Goal: Obtain resource: Download file/media

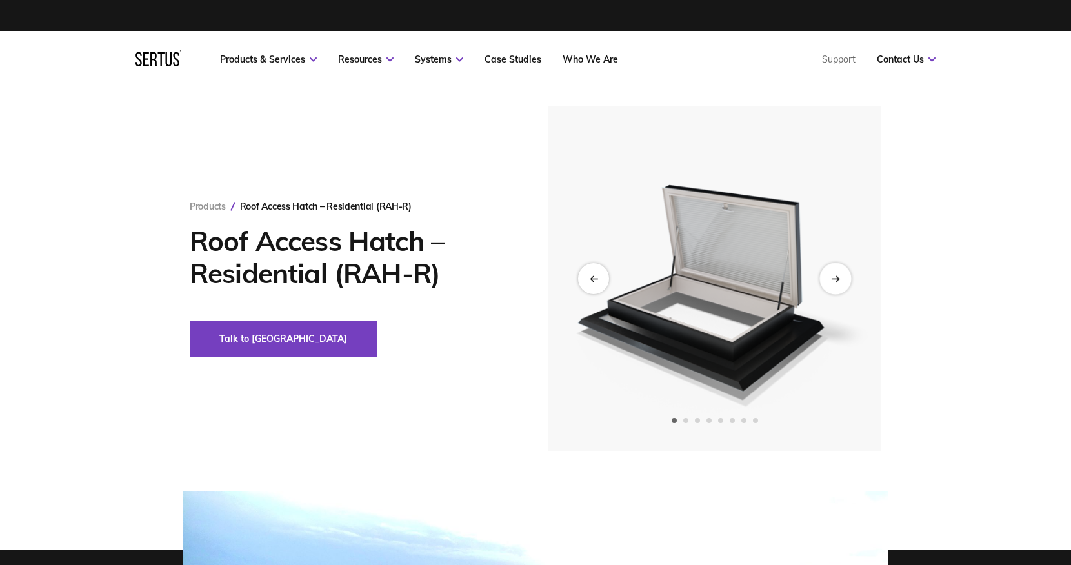
click at [842, 282] on div "Next slide" at bounding box center [835, 279] width 32 height 32
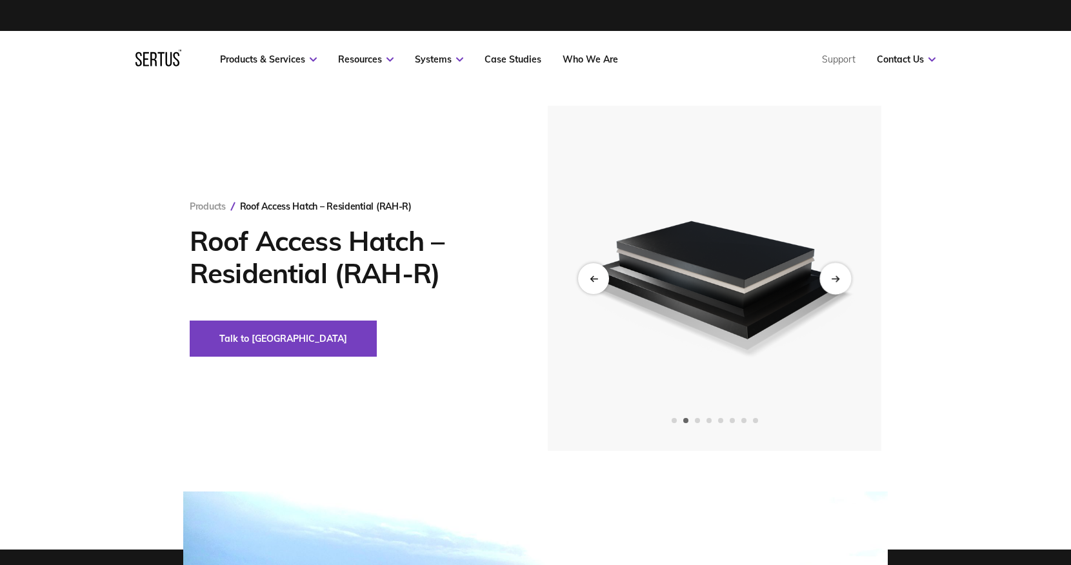
click at [842, 282] on div "Next slide" at bounding box center [835, 279] width 32 height 32
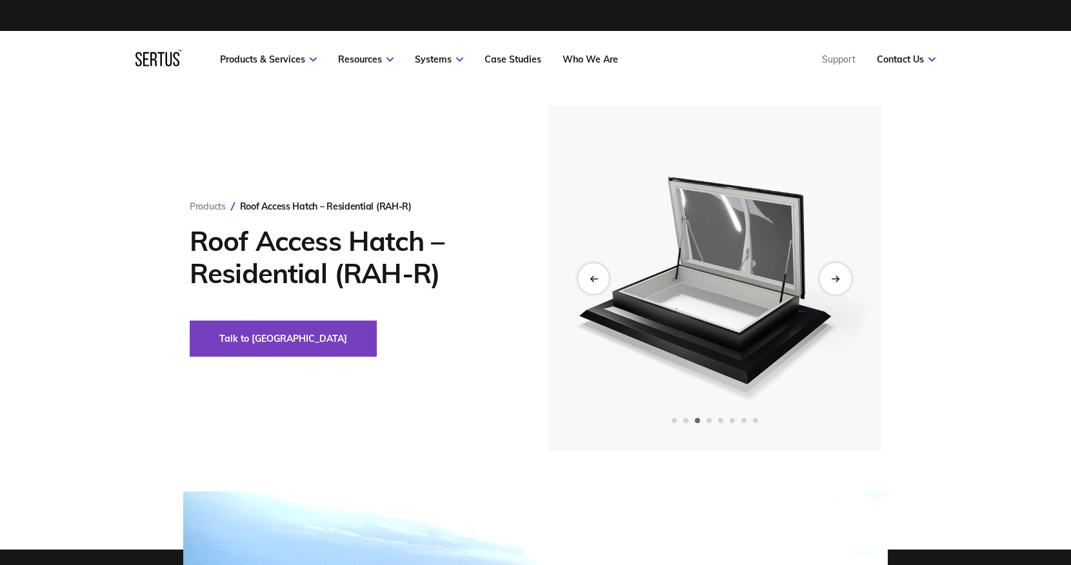
click at [842, 282] on div "Next slide" at bounding box center [835, 279] width 32 height 32
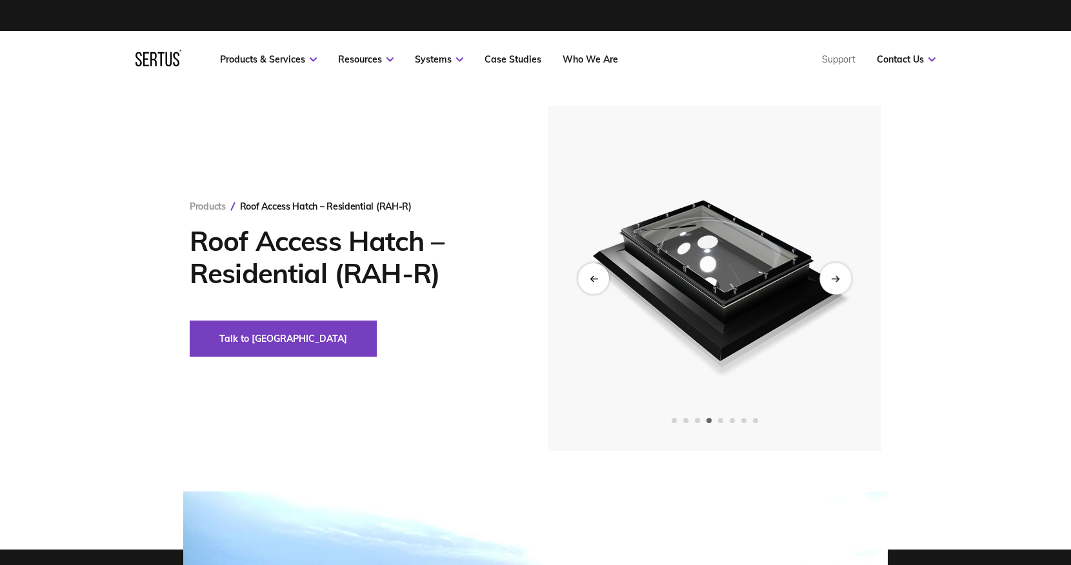
click at [842, 282] on div "Next slide" at bounding box center [835, 279] width 32 height 32
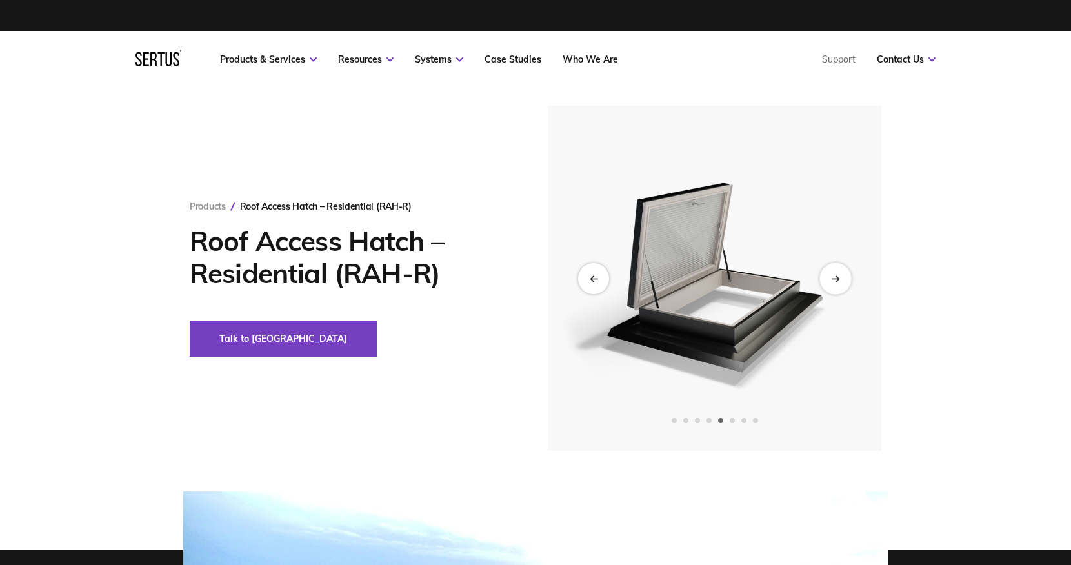
click at [842, 282] on div "Next slide" at bounding box center [835, 279] width 32 height 32
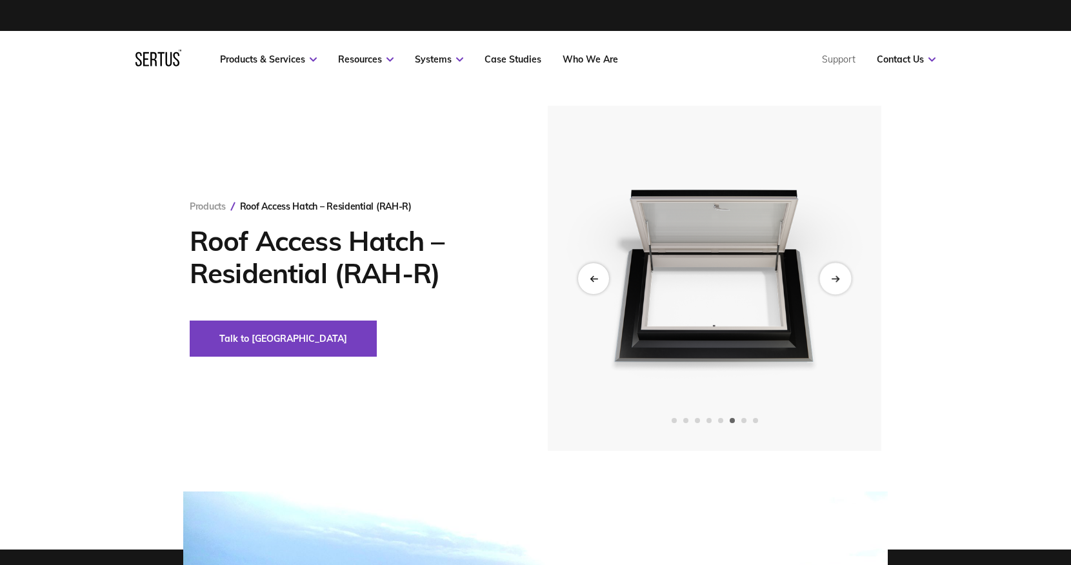
click at [842, 282] on div "Next slide" at bounding box center [835, 279] width 32 height 32
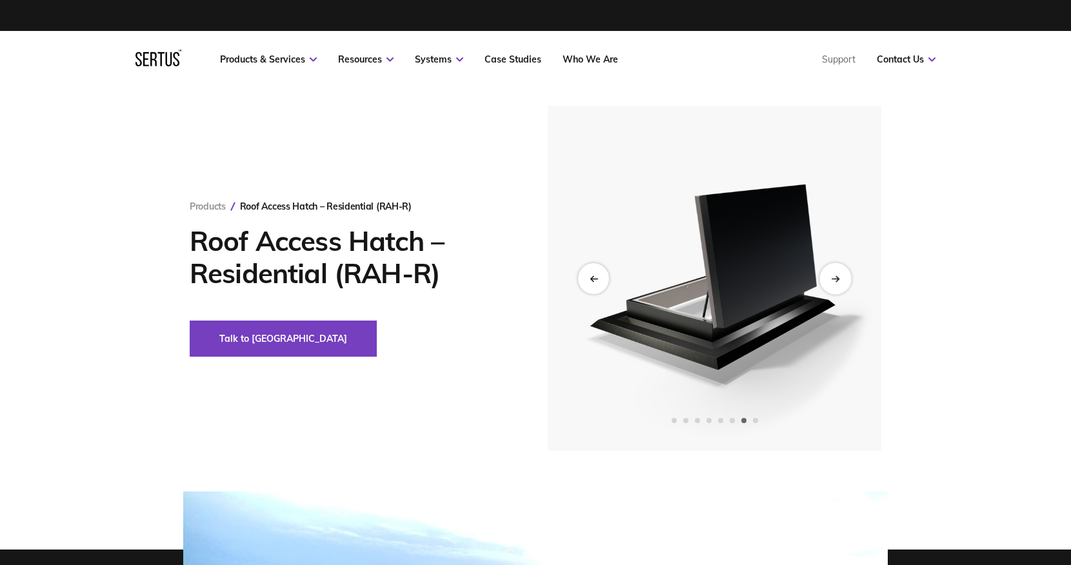
click at [842, 282] on div "Next slide" at bounding box center [835, 279] width 32 height 32
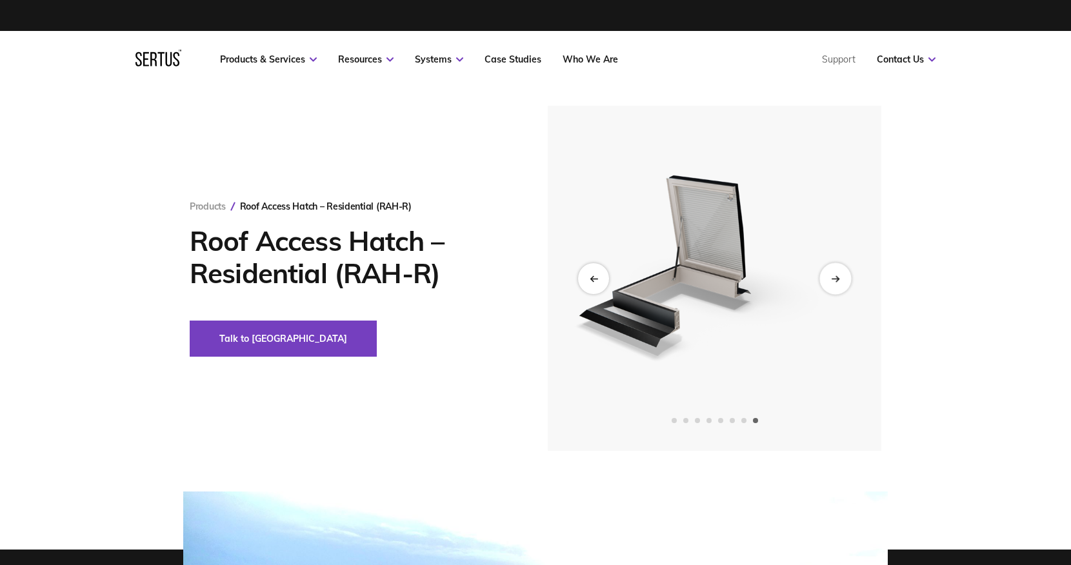
click at [842, 282] on div "Next slide" at bounding box center [835, 279] width 32 height 32
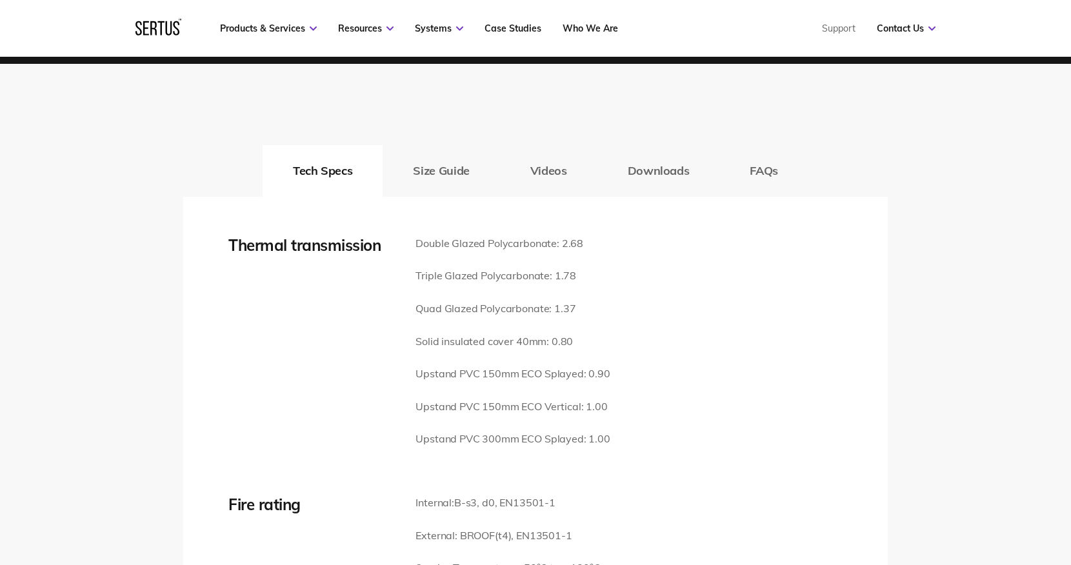
scroll to position [1806, 0]
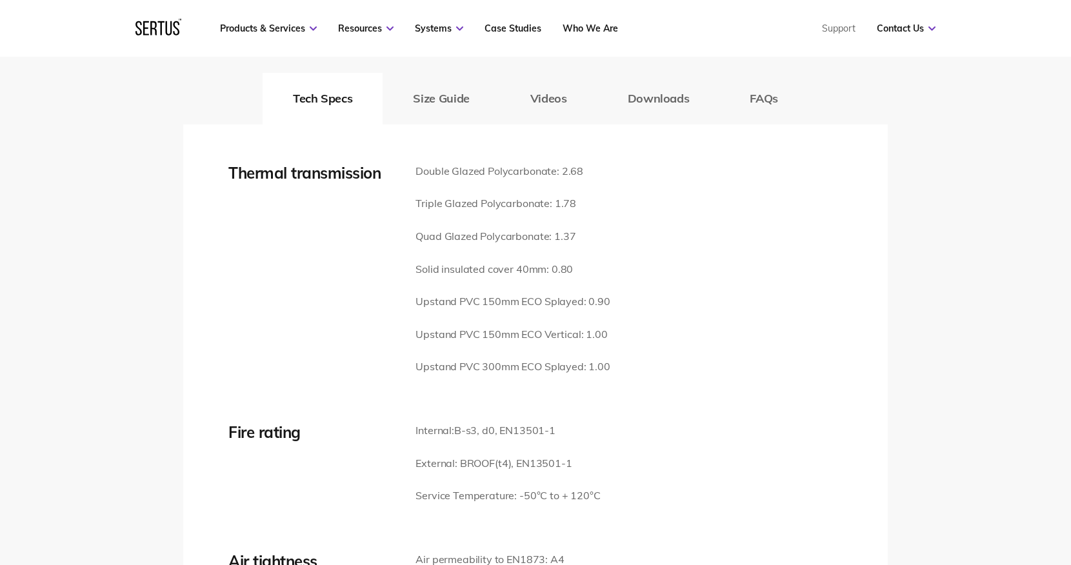
click at [453, 81] on button "Size Guide" at bounding box center [440, 99] width 117 height 52
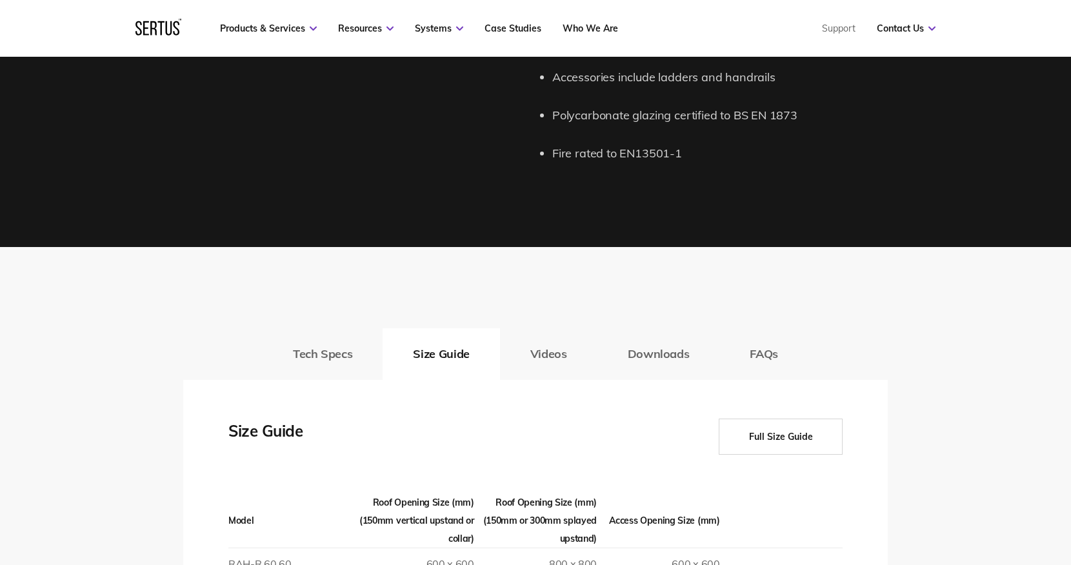
scroll to position [1559, 0]
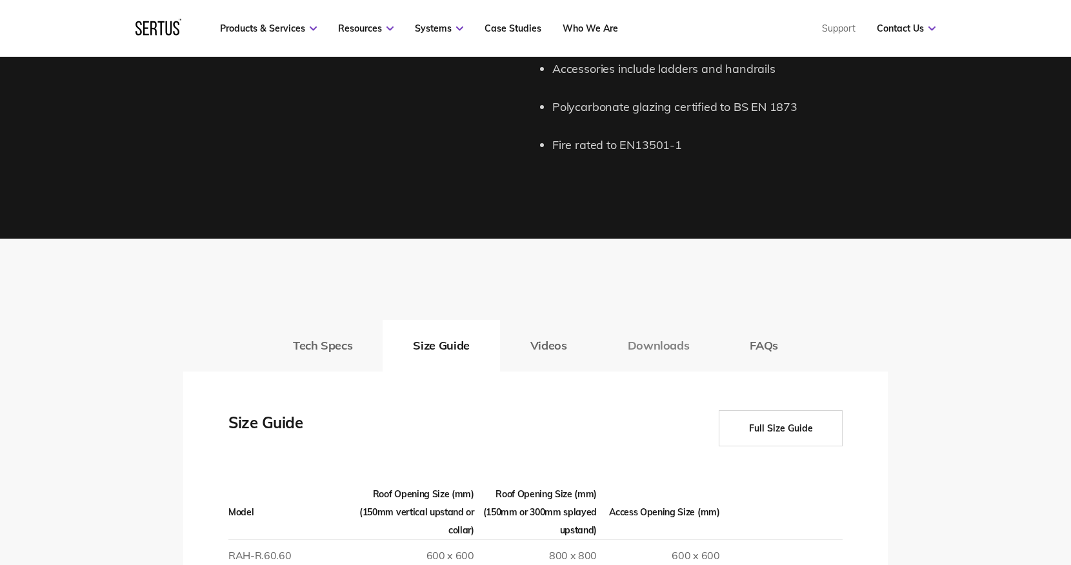
click at [638, 330] on button "Downloads" at bounding box center [658, 346] width 123 height 52
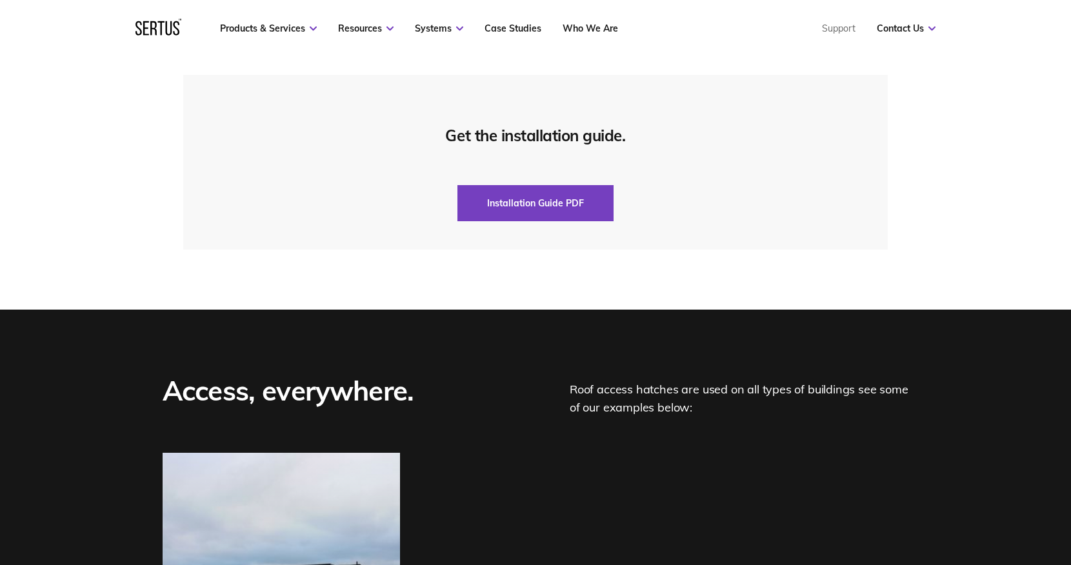
scroll to position [2928, 0]
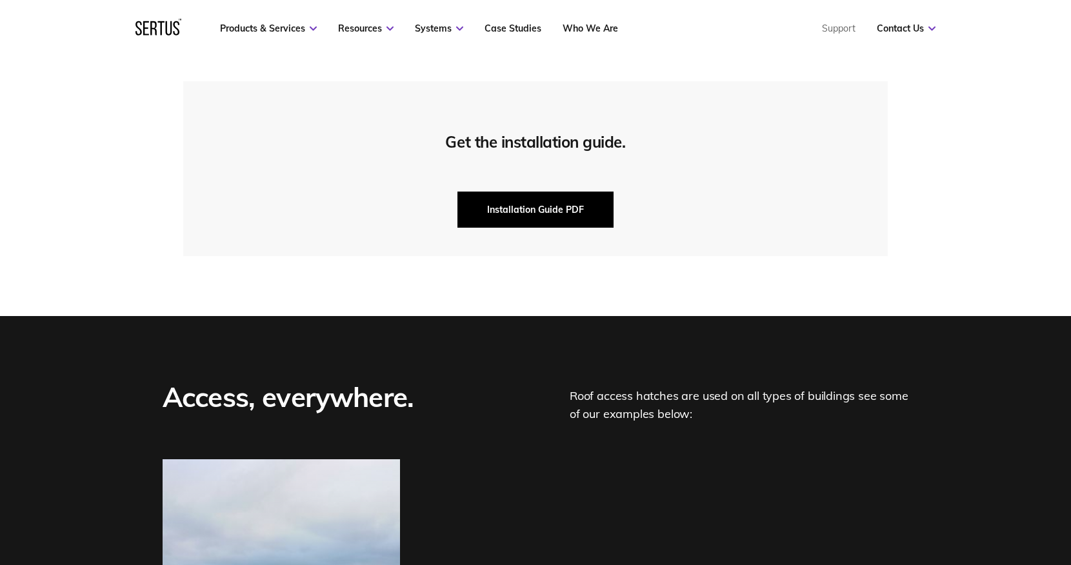
click at [535, 192] on button "Installation Guide PDF" at bounding box center [535, 210] width 156 height 36
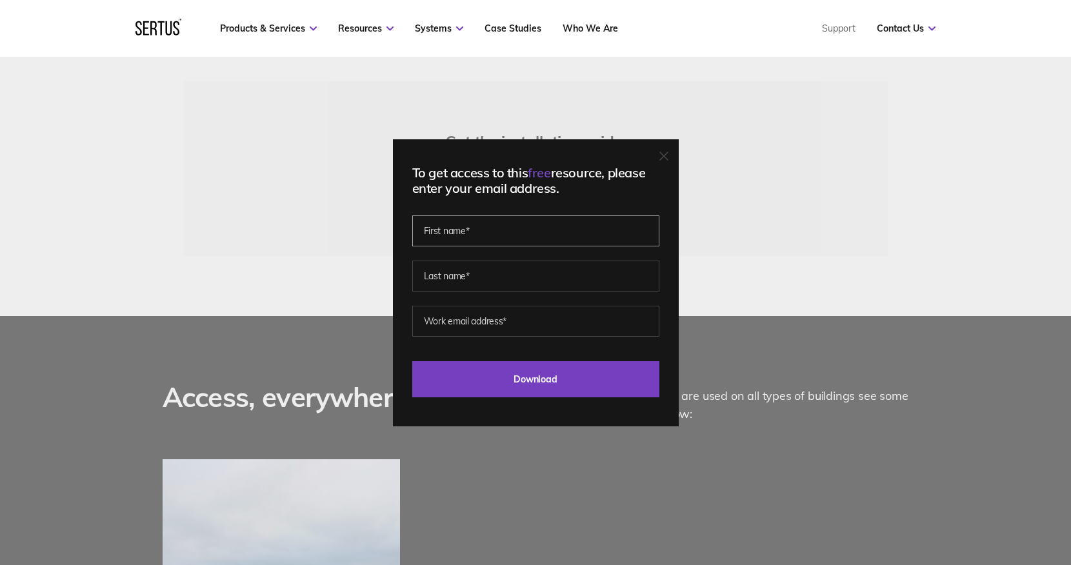
click at [499, 221] on input "text" at bounding box center [535, 230] width 247 height 31
type input "[PERSON_NAME]"
type input "rubertelli"
drag, startPoint x: 526, startPoint y: 322, endPoint x: 463, endPoint y: 321, distance: 62.6
click at [463, 321] on input "[EMAIL_ADDRESS][DOMAIN_NAME]" at bounding box center [535, 321] width 247 height 31
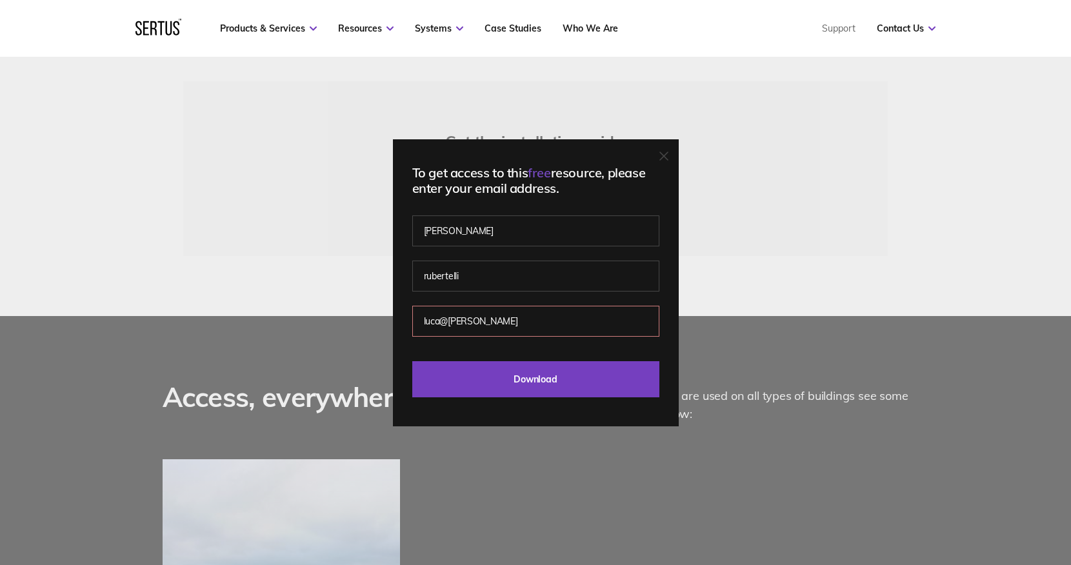
type input "[PERSON_NAME][EMAIL_ADDRESS][DOMAIN_NAME]"
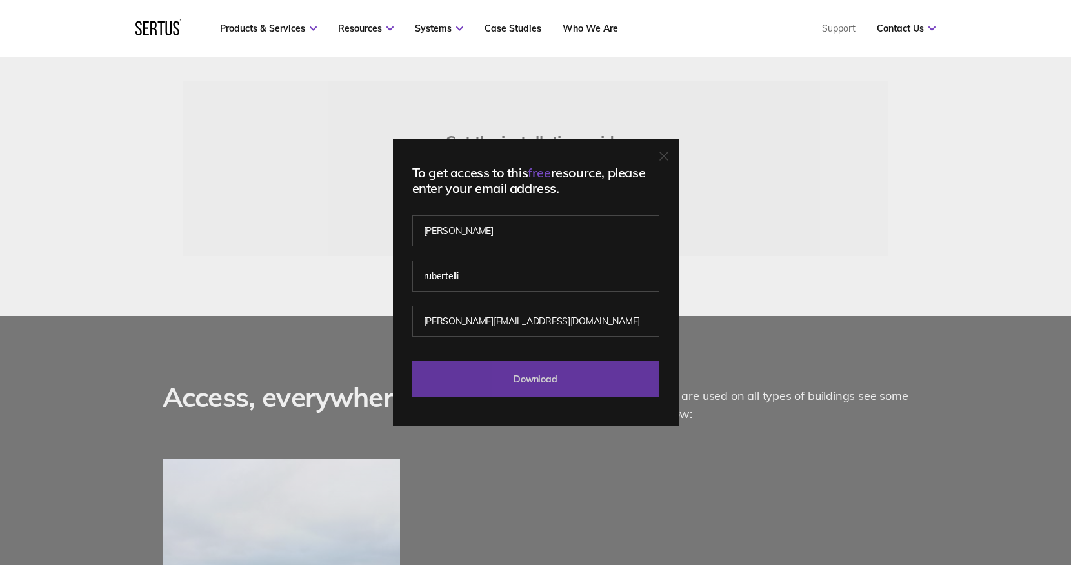
click at [527, 389] on input "Download" at bounding box center [535, 379] width 247 height 36
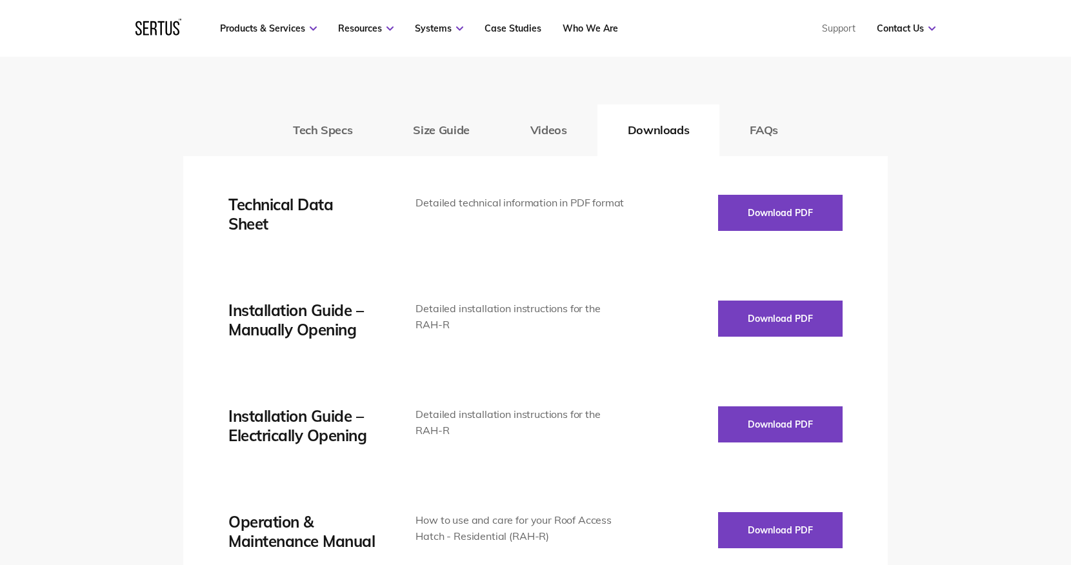
scroll to position [1794, 0]
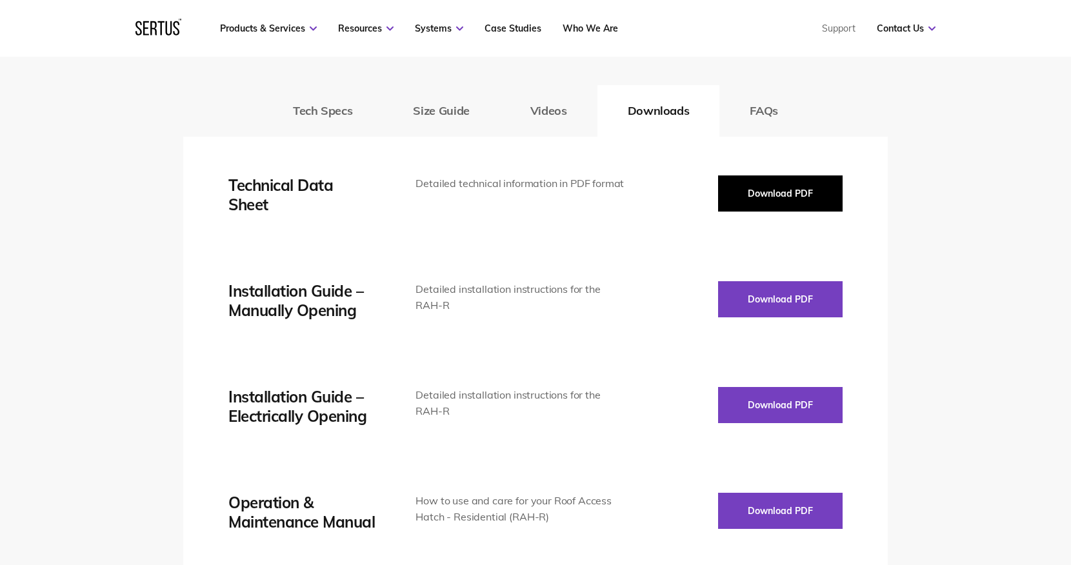
click at [755, 175] on button "Download PDF" at bounding box center [780, 193] width 124 height 36
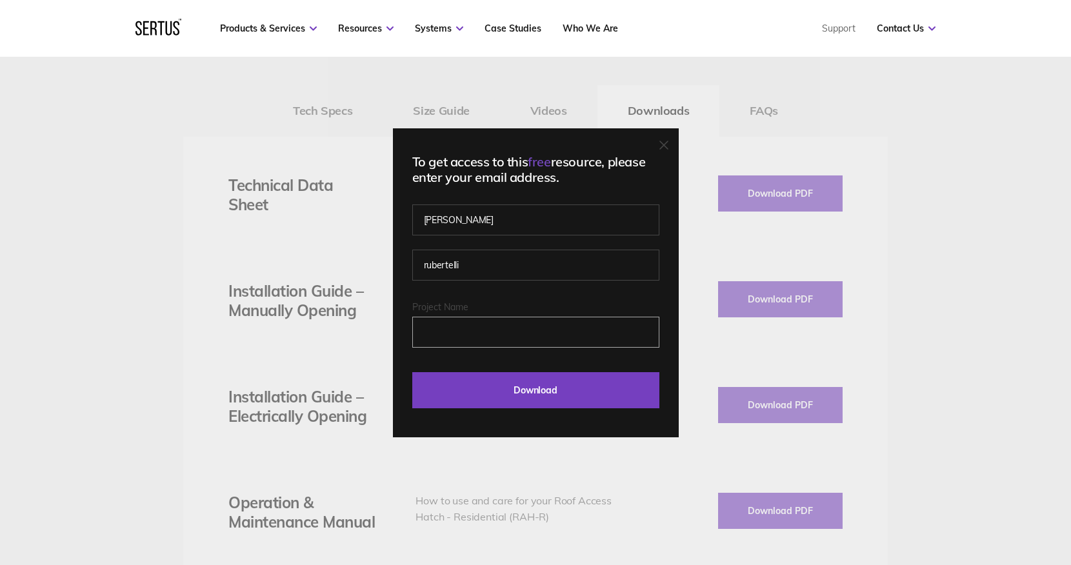
click at [473, 337] on input "Project Name" at bounding box center [535, 332] width 247 height 31
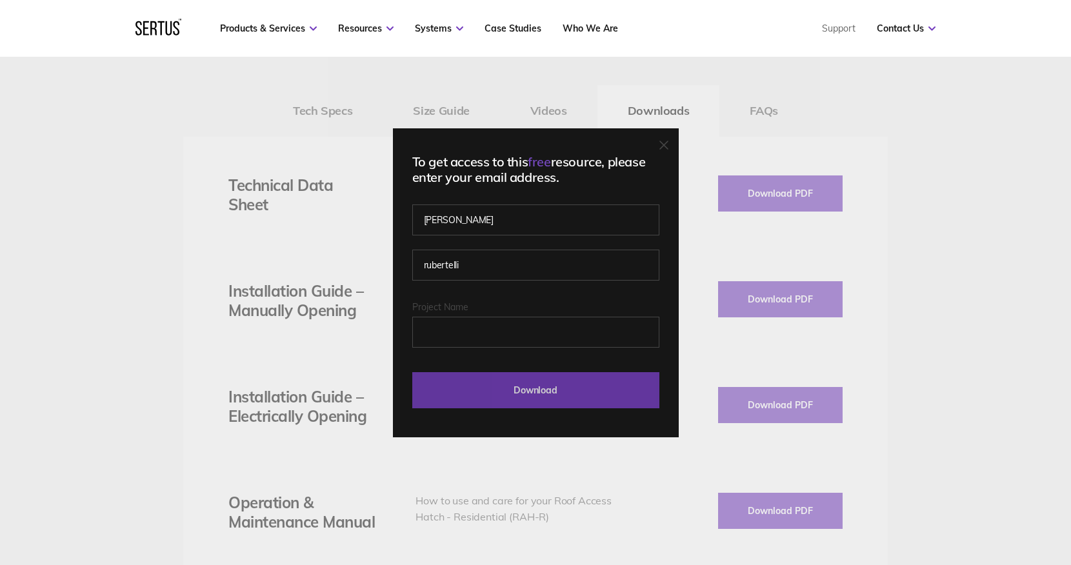
click at [438, 373] on input "Download" at bounding box center [535, 390] width 247 height 36
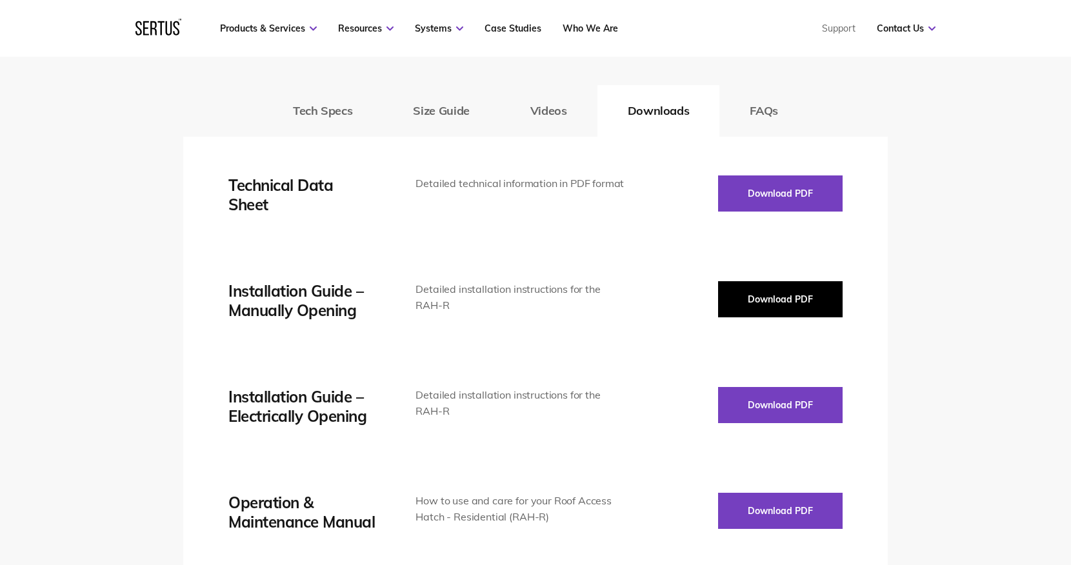
click at [727, 284] on button "Download PDF" at bounding box center [780, 299] width 124 height 36
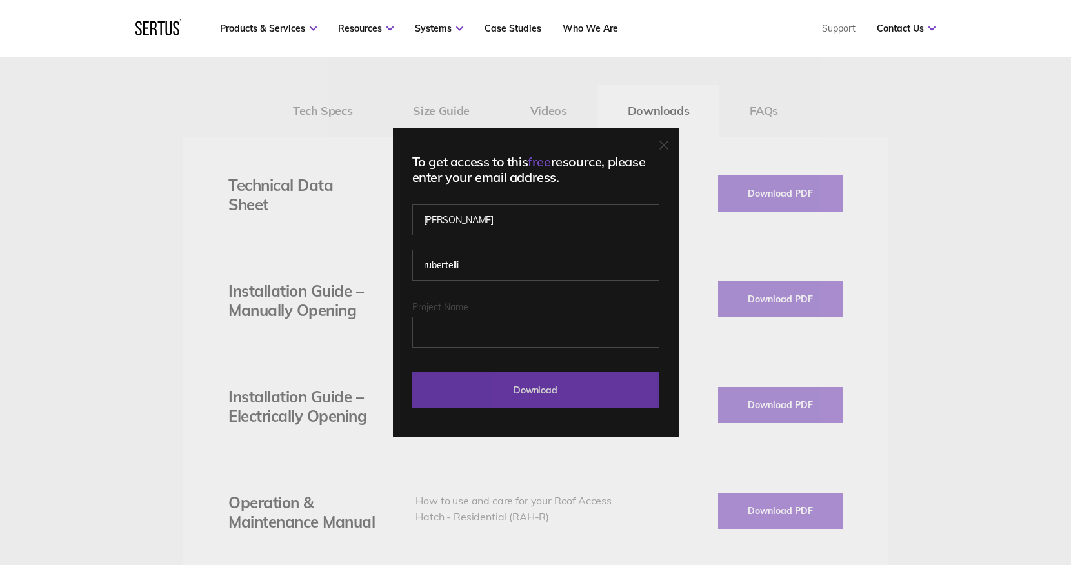
click at [533, 385] on input "Download" at bounding box center [535, 390] width 247 height 36
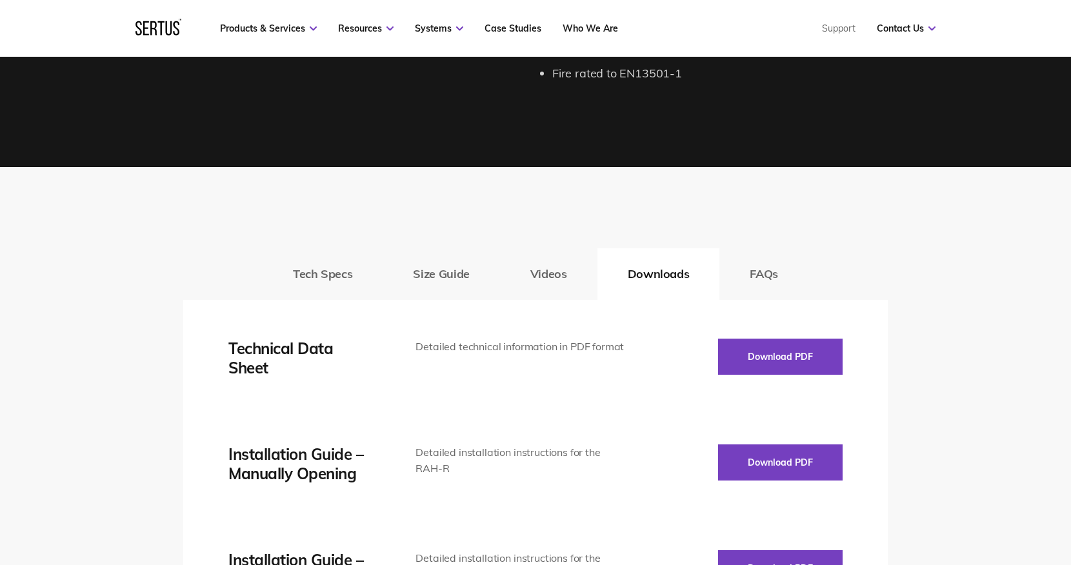
scroll to position [1632, 0]
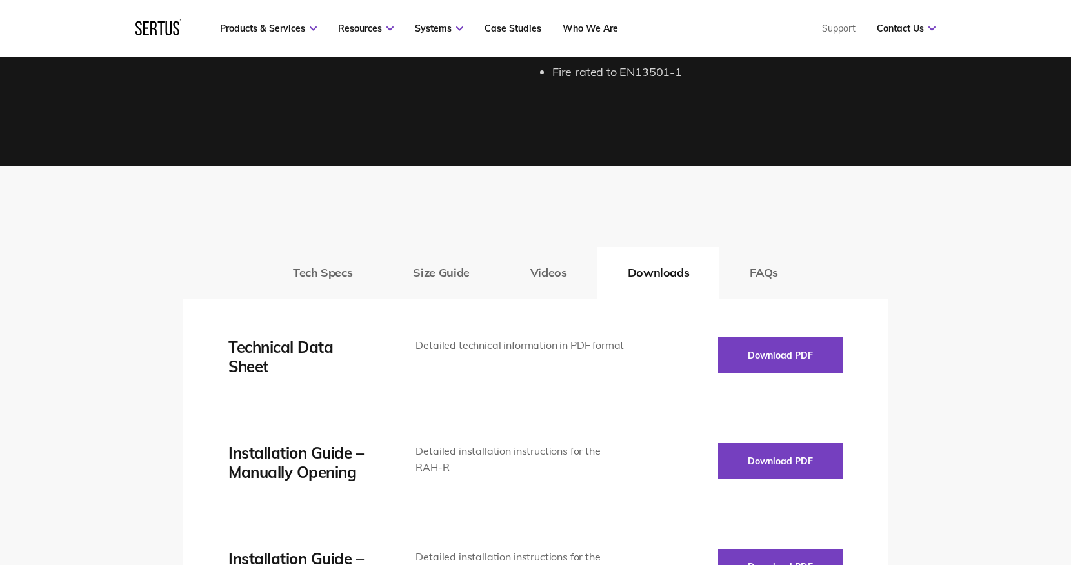
click at [474, 255] on button "Size Guide" at bounding box center [440, 273] width 117 height 52
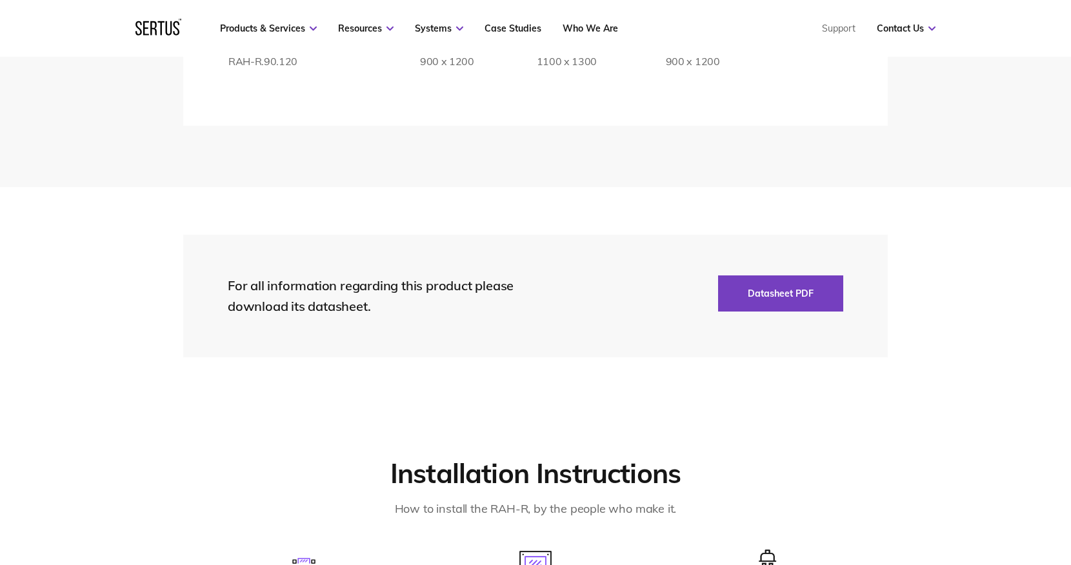
scroll to position [2653, 0]
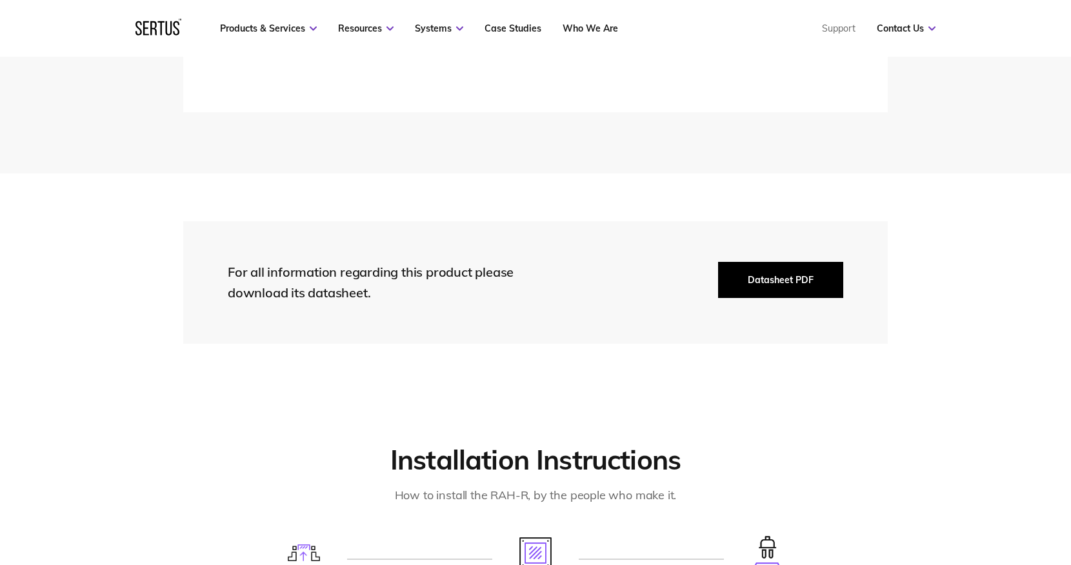
click at [733, 269] on button "Datasheet PDF" at bounding box center [780, 280] width 125 height 36
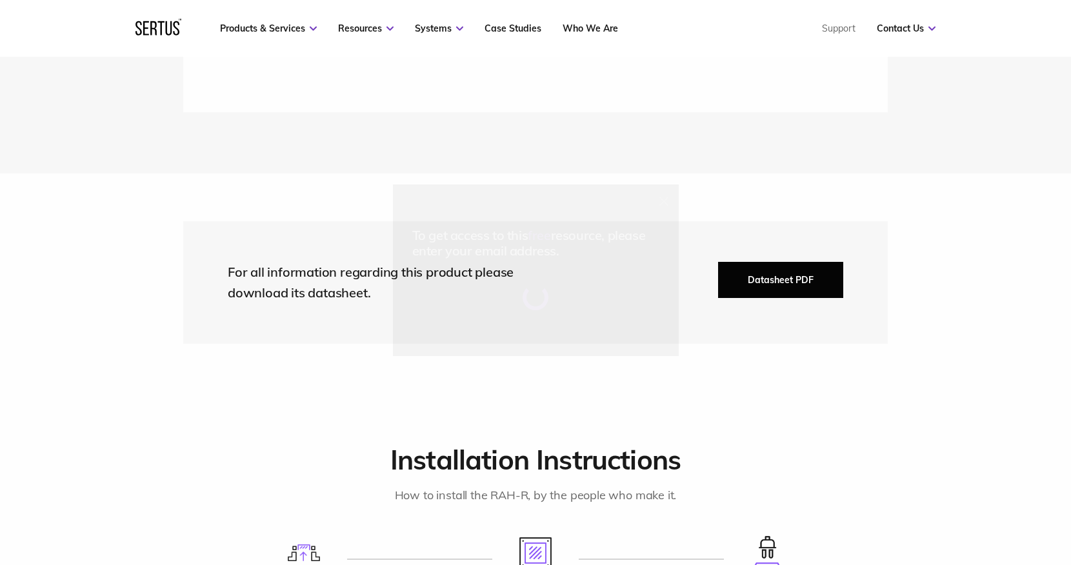
scroll to position [2652, 0]
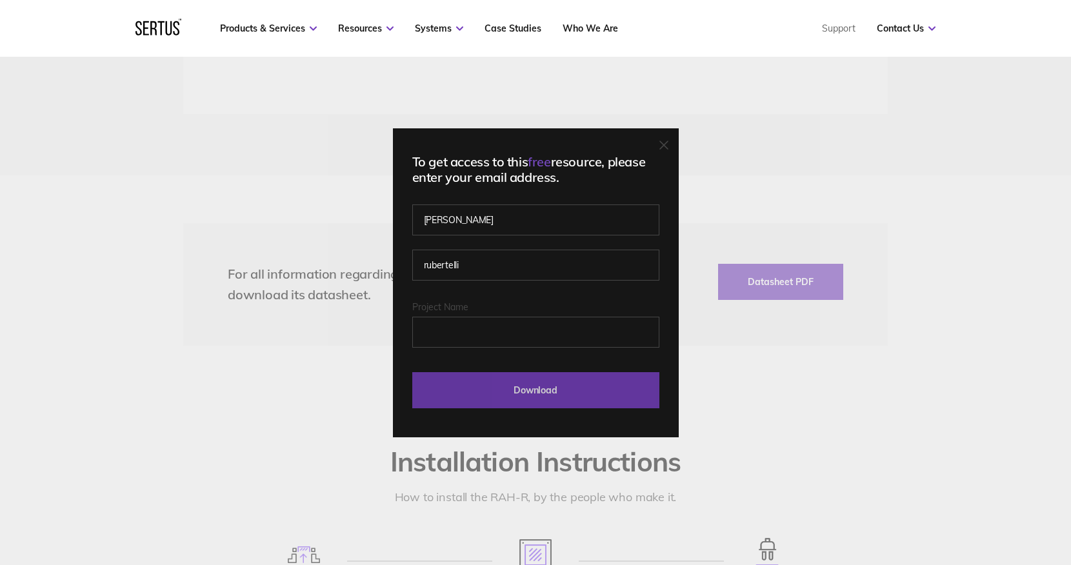
click at [517, 389] on input "Download" at bounding box center [535, 390] width 247 height 36
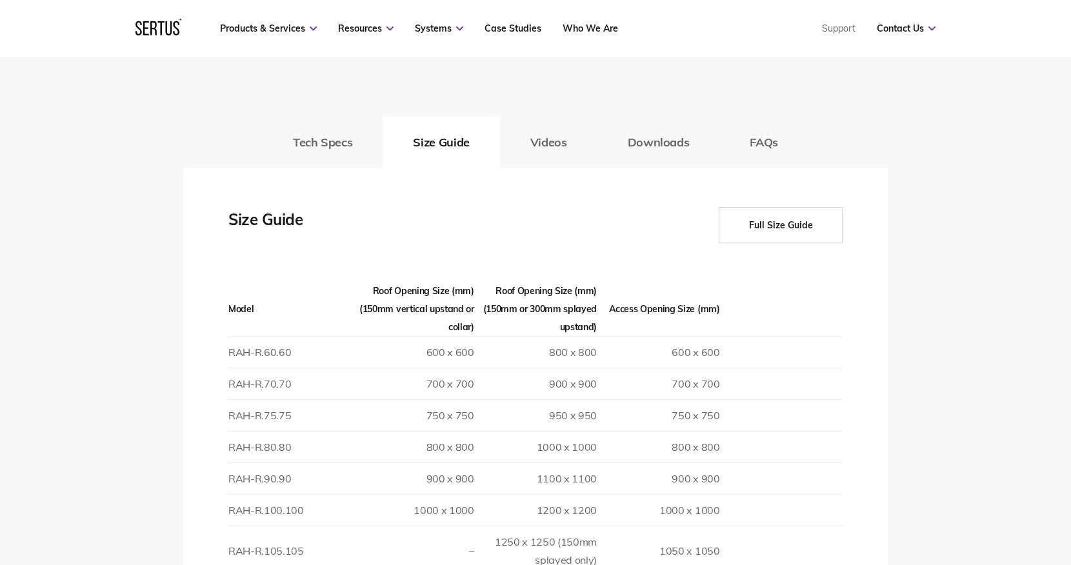
scroll to position [1766, 0]
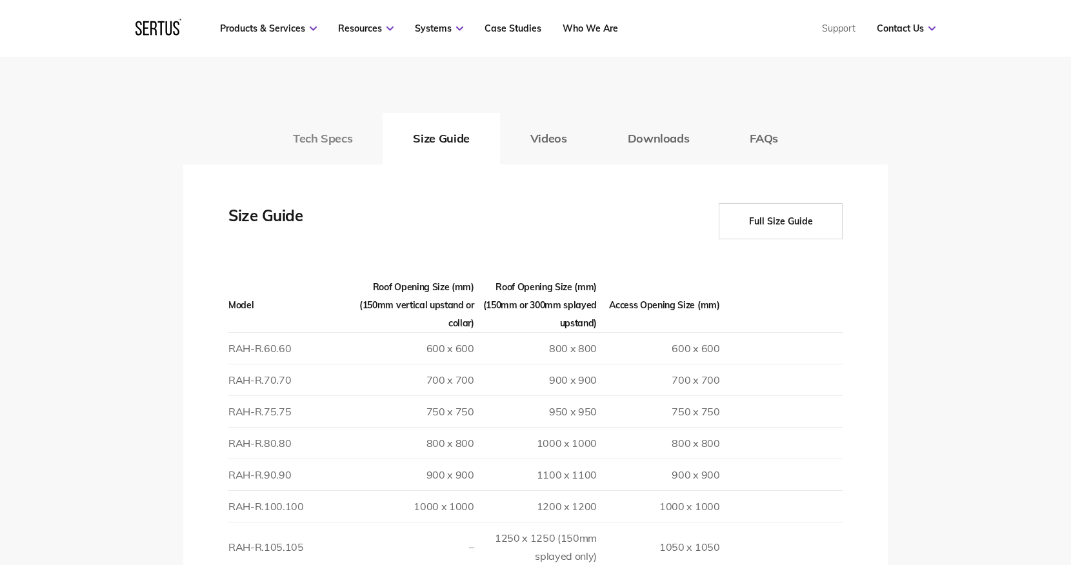
click at [333, 130] on button "Tech Specs" at bounding box center [323, 139] width 120 height 52
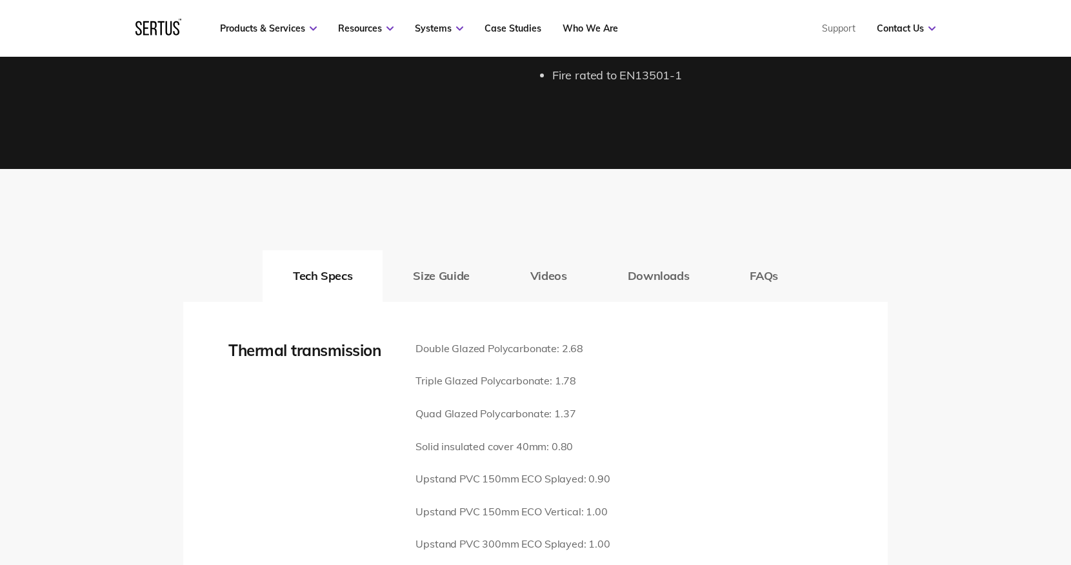
scroll to position [1631, 0]
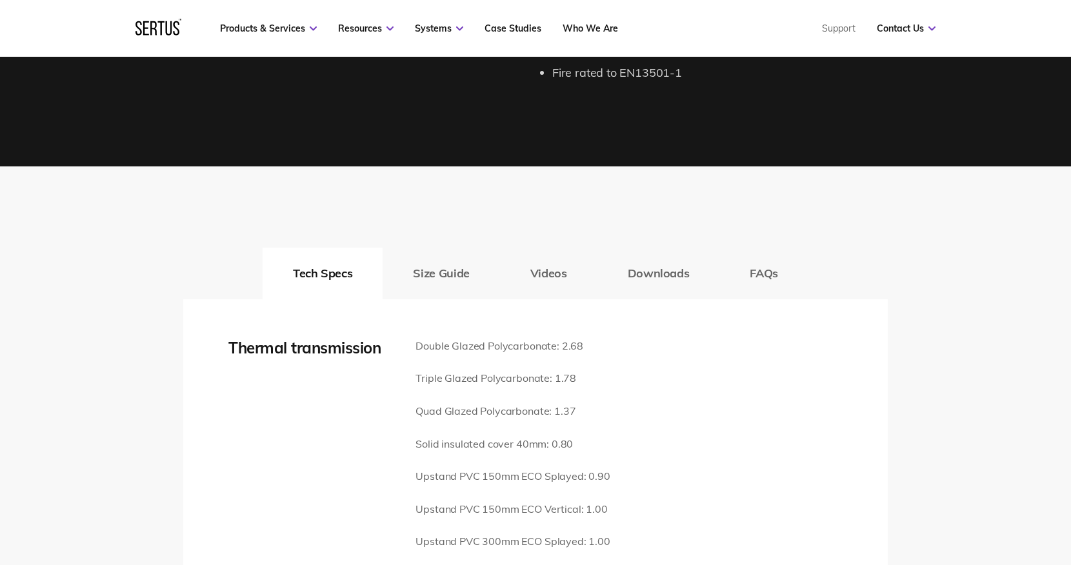
click at [443, 251] on button "Size Guide" at bounding box center [440, 274] width 117 height 52
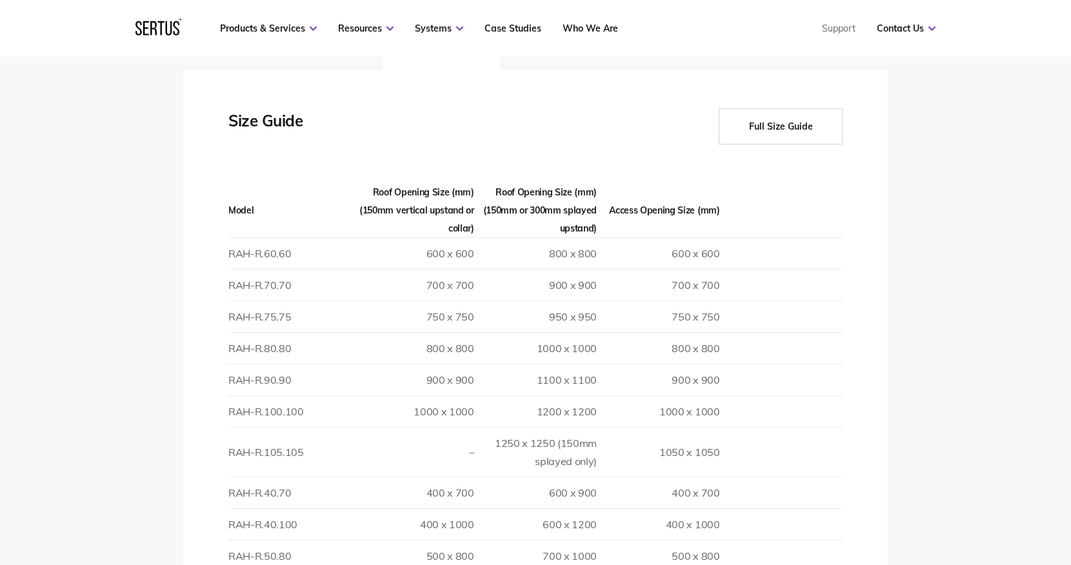
scroll to position [1843, 0]
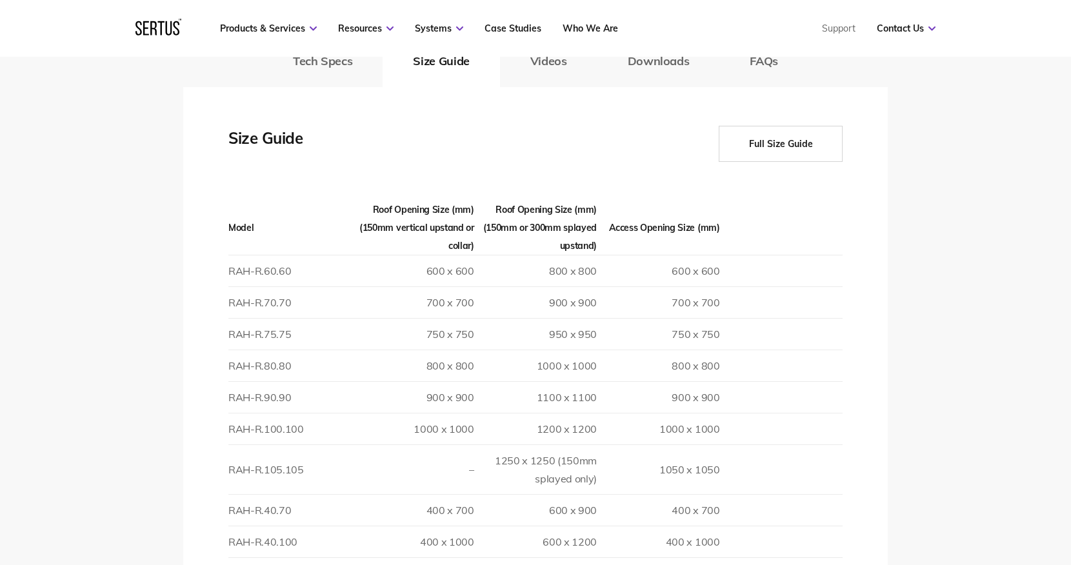
click at [784, 132] on button "Full Size Guide" at bounding box center [781, 144] width 124 height 36
click at [777, 126] on button "Full Size Guide" at bounding box center [781, 144] width 124 height 36
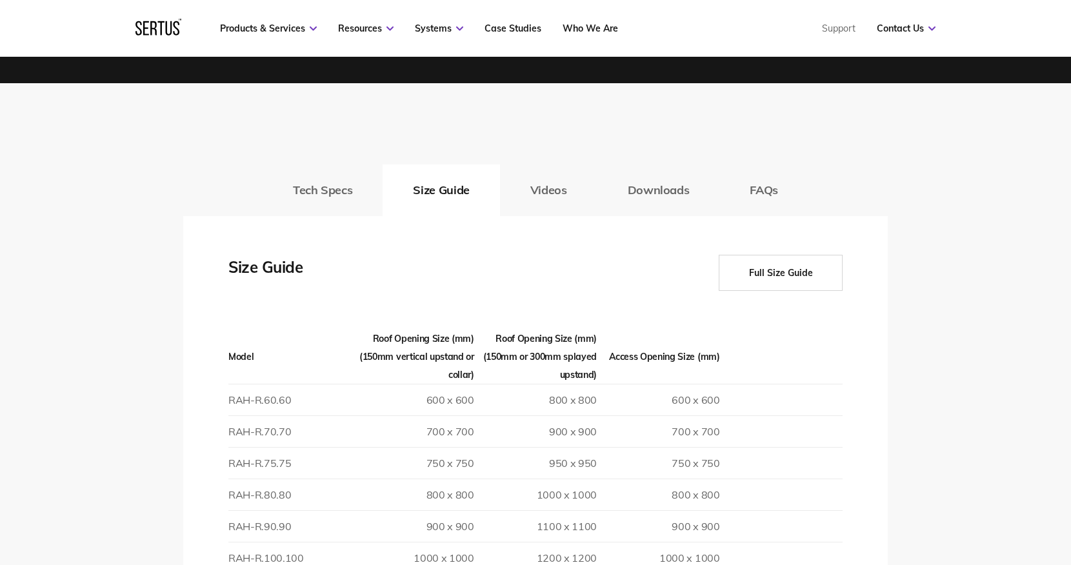
scroll to position [1668, 0]
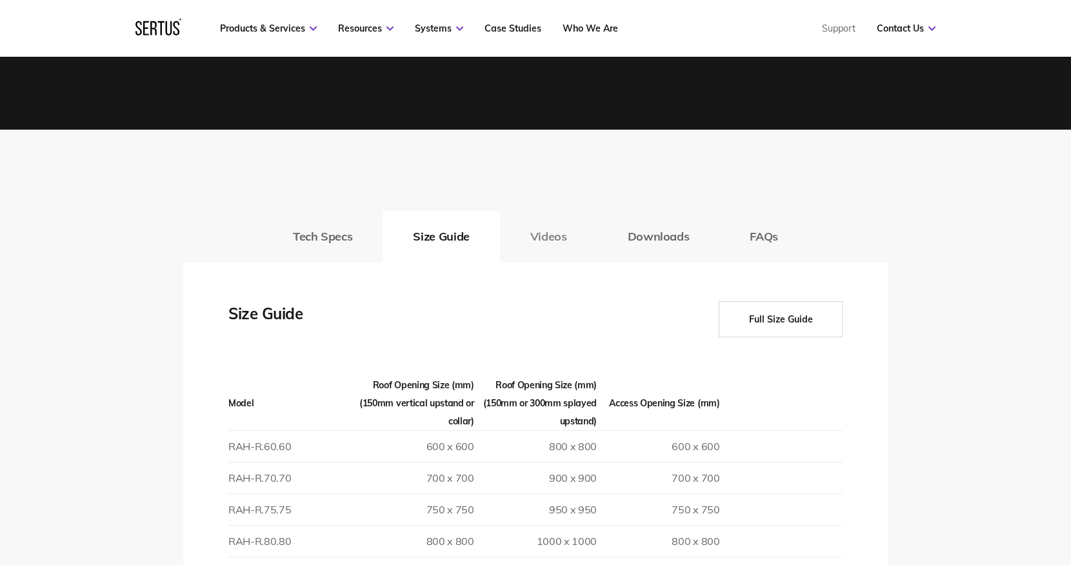
click at [567, 221] on button "Videos" at bounding box center [548, 237] width 97 height 52
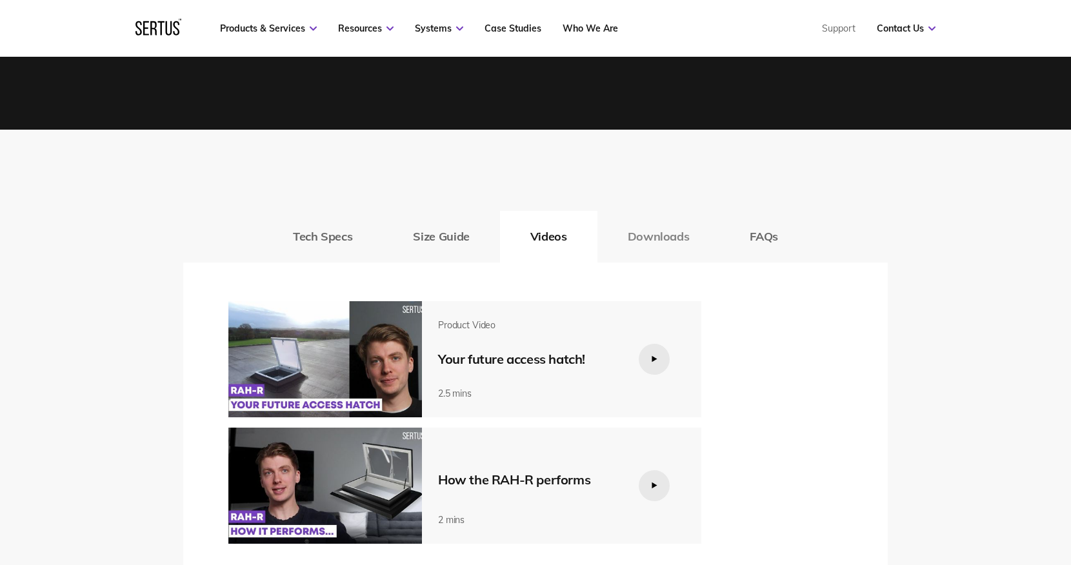
click at [661, 224] on button "Downloads" at bounding box center [658, 237] width 123 height 52
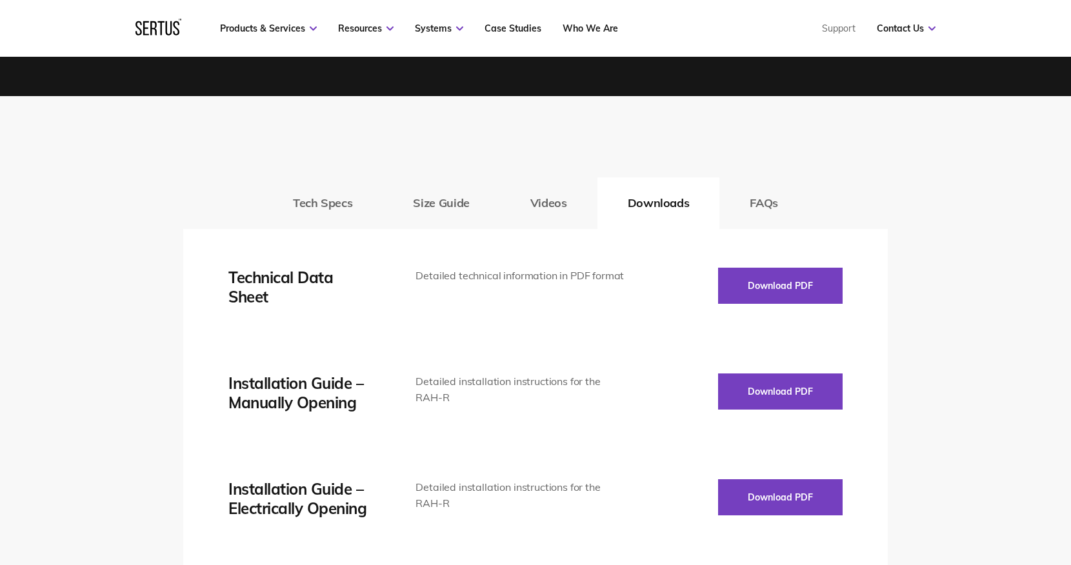
scroll to position [1572, 0]
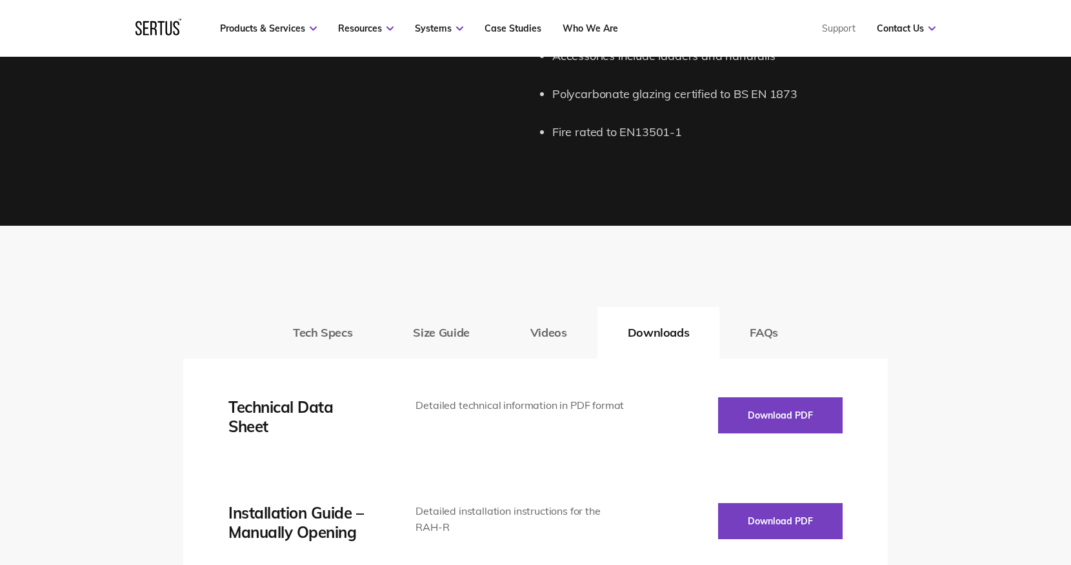
click at [759, 317] on button "FAQs" at bounding box center [763, 333] width 89 height 52
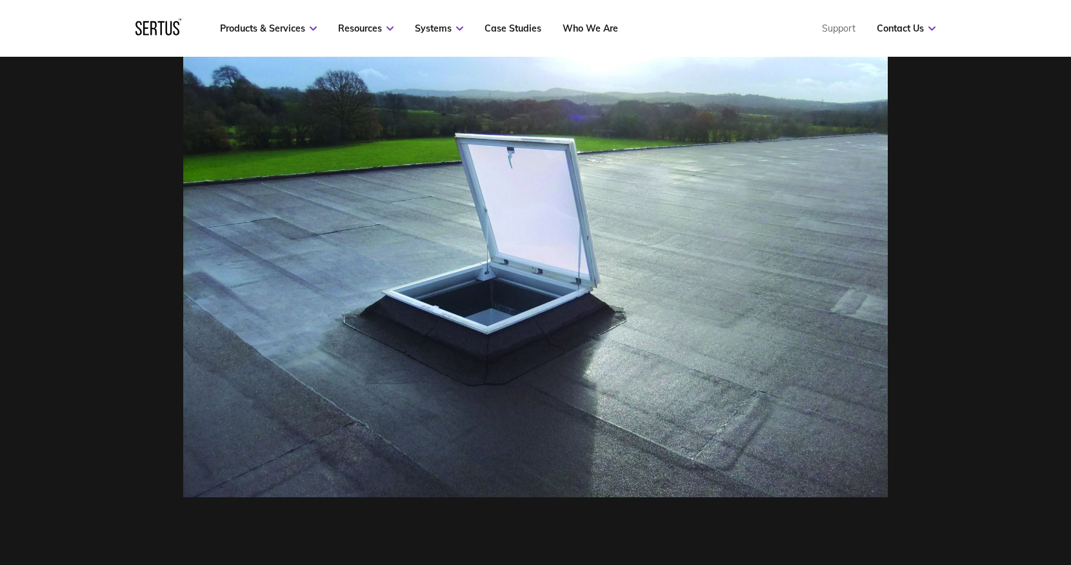
scroll to position [526, 0]
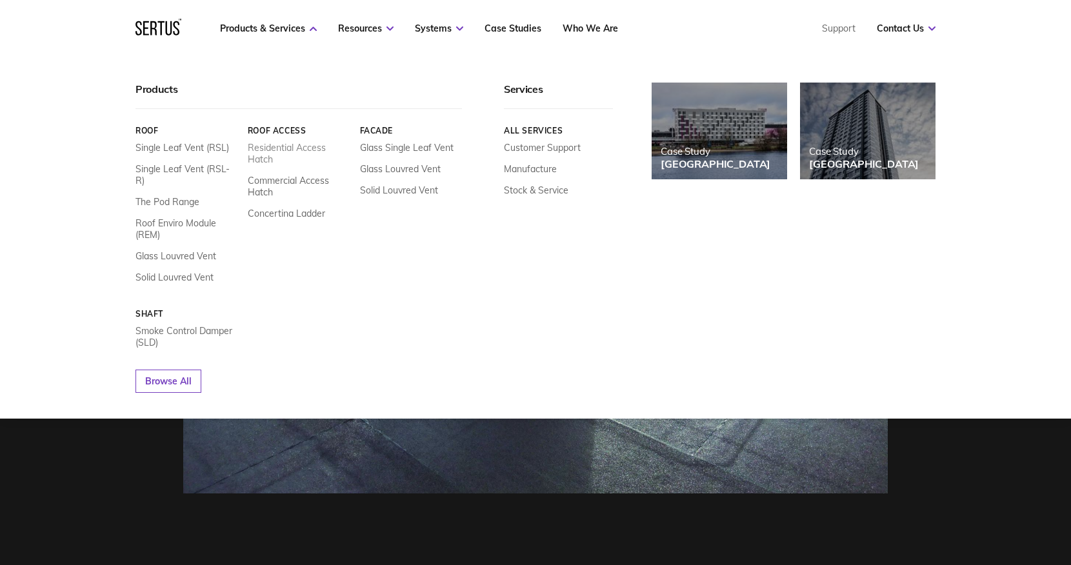
click at [286, 146] on link "Residential Access Hatch" at bounding box center [299, 153] width 103 height 23
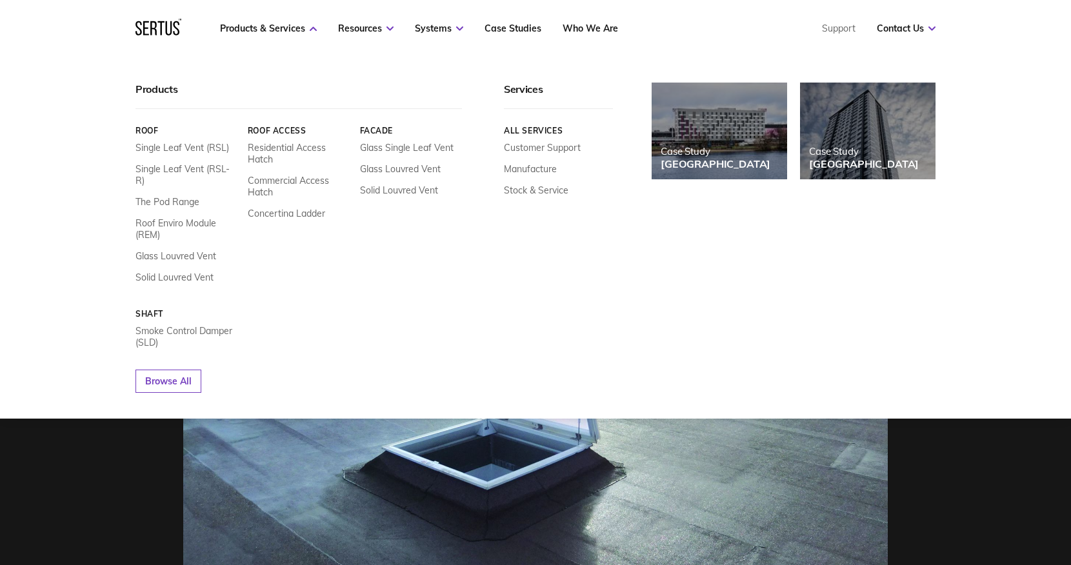
scroll to position [0, 0]
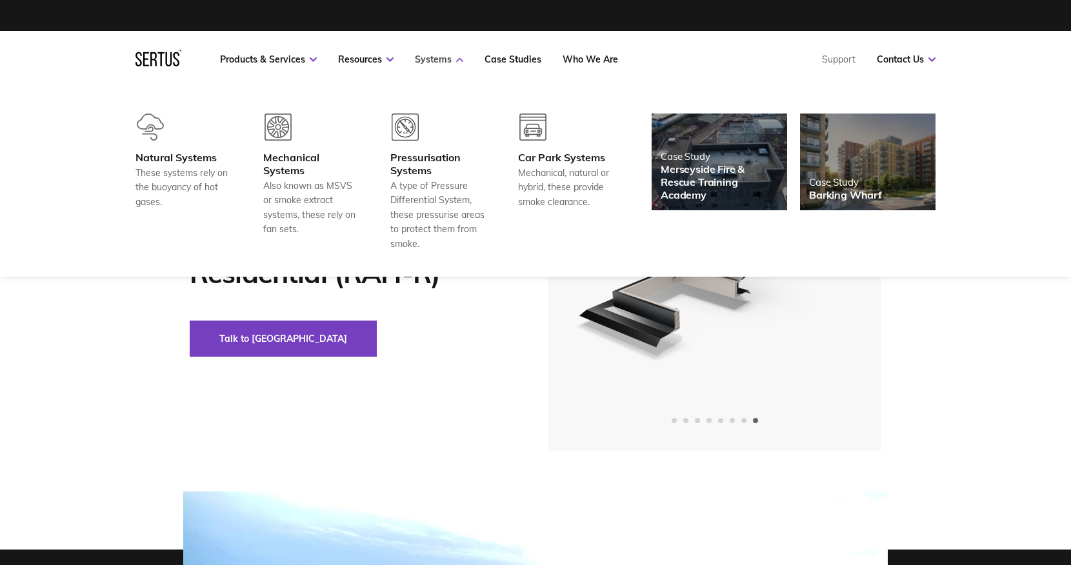
click at [459, 59] on icon at bounding box center [459, 59] width 7 height 5
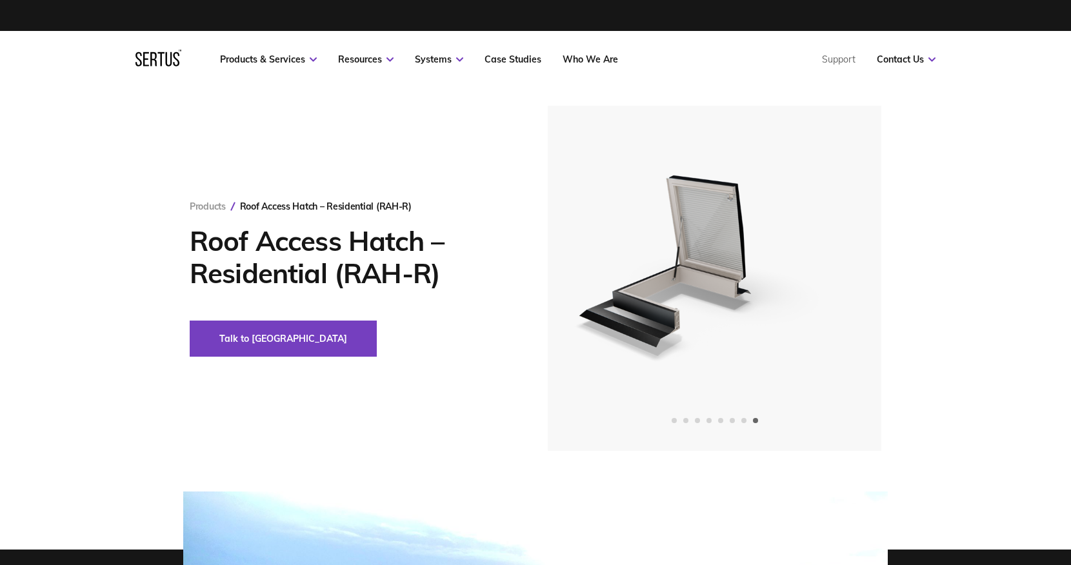
click at [949, 313] on div "Products Roof Access Hatch – Residential (RAH-R) Roof Access Hatch – Residentia…" at bounding box center [535, 278] width 1071 height 345
